Goal: Answer question/provide support

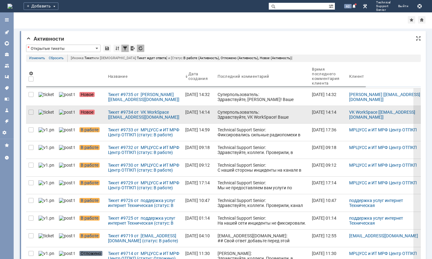
click at [217, 114] on div "Суперпользователь: Здравствуйте, VK WorkSpace! Ваше обращение зарегистрировано …" at bounding box center [261, 130] width 89 height 40
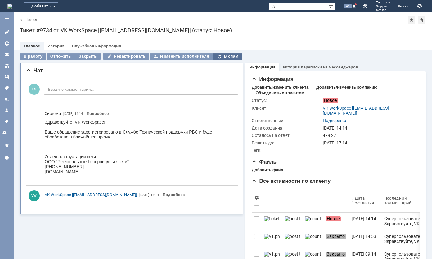
click at [218, 56] on div "В спам" at bounding box center [227, 56] width 29 height 7
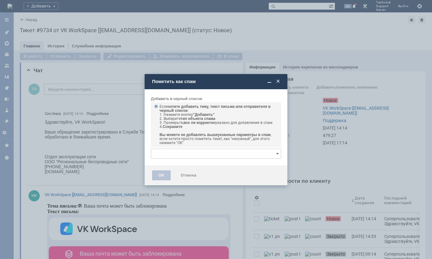
type input "[нет элементов]"
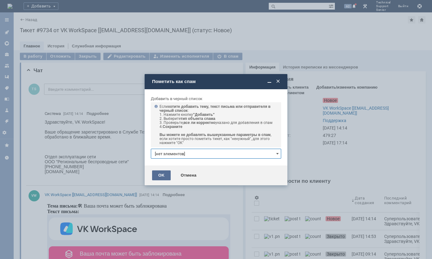
click at [166, 175] on div "OK" at bounding box center [161, 176] width 19 height 10
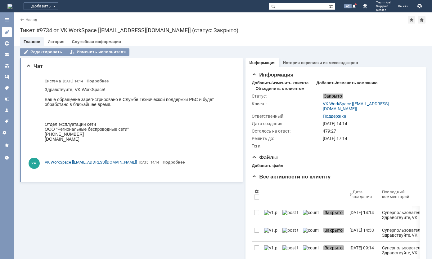
click at [7, 30] on icon at bounding box center [6, 32] width 5 height 5
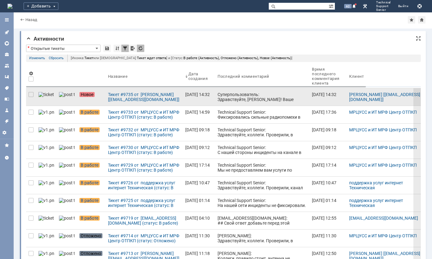
click at [217, 94] on div "Суперпользователь: Здравствуйте, [PERSON_NAME]! Ваше обращение зарегистрировано…" at bounding box center [261, 112] width 89 height 40
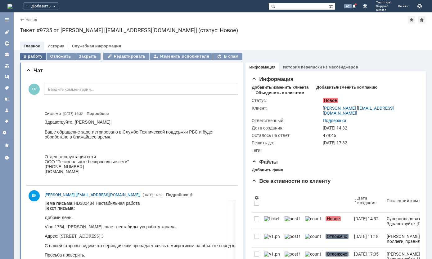
click at [37, 55] on div "В работу" at bounding box center [33, 56] width 26 height 7
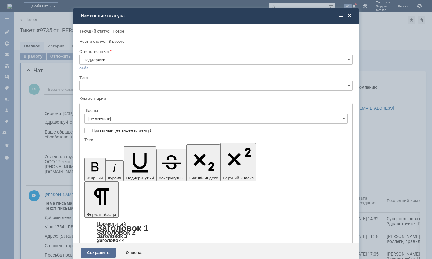
click at [104, 248] on div "Сохранить" at bounding box center [98, 253] width 35 height 10
